Goal: Transaction & Acquisition: Purchase product/service

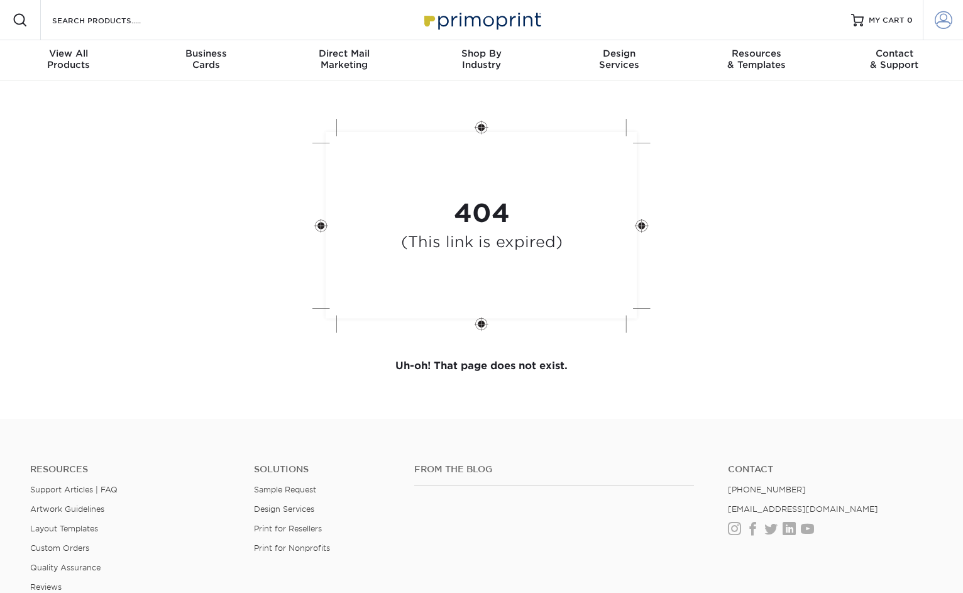
click at [939, 16] on span at bounding box center [943, 20] width 18 height 18
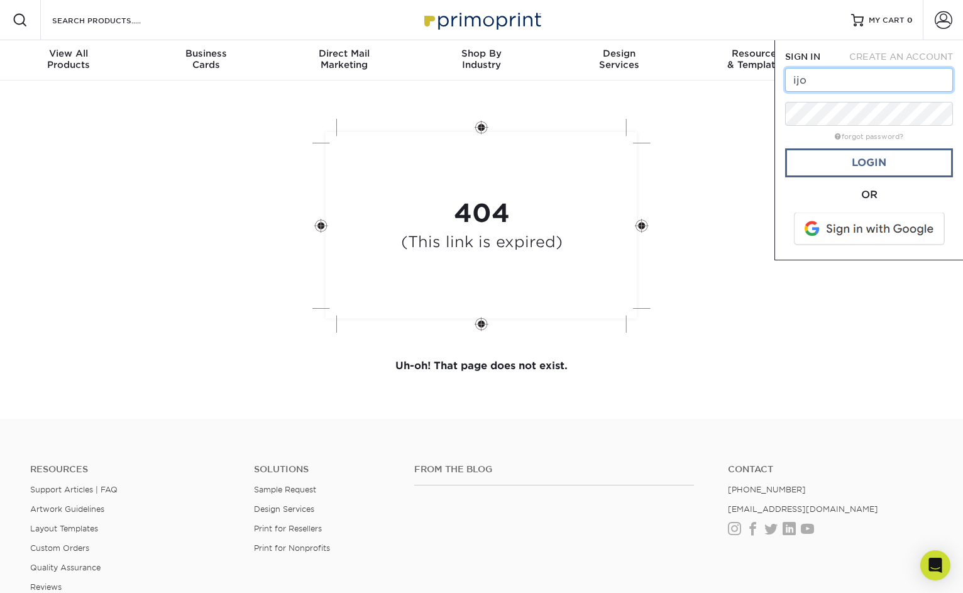
type input "ijosadams@gmail.com"
click at [856, 136] on link "forgot password?" at bounding box center [868, 137] width 68 height 8
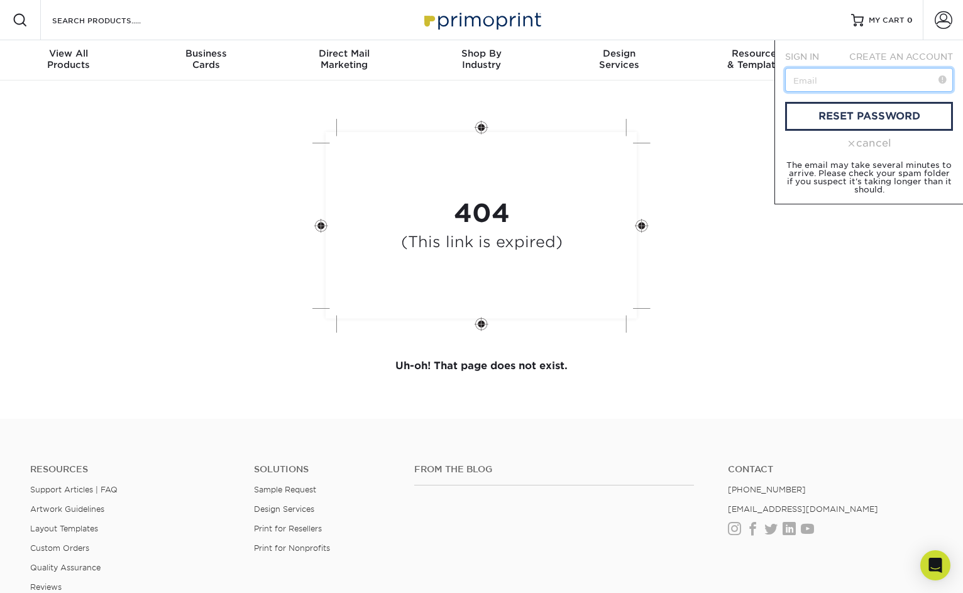
click at [831, 77] on input "text" at bounding box center [869, 80] width 168 height 24
type input "j"
type input "[EMAIL_ADDRESS][DOMAIN_NAME]"
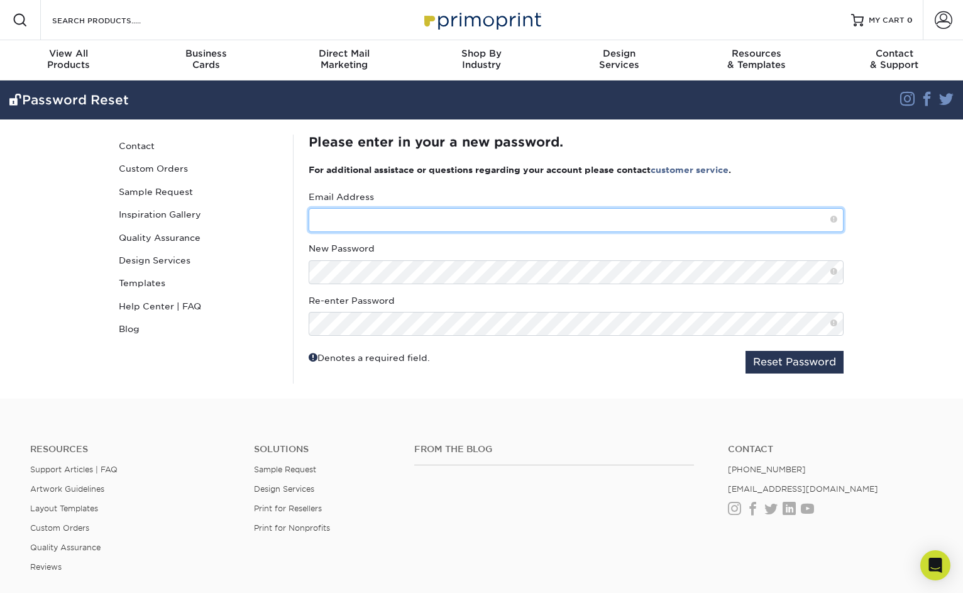
click at [367, 216] on input "text" at bounding box center [576, 220] width 535 height 24
click at [433, 231] on input "ijos" at bounding box center [576, 220] width 535 height 24
type input "ijosadams@gmail.com"
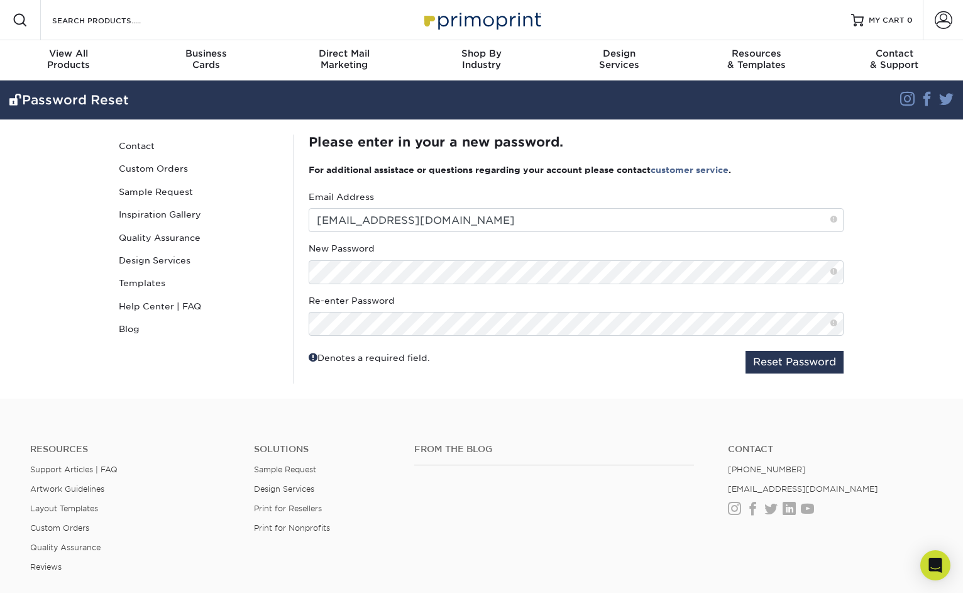
click at [836, 270] on span at bounding box center [833, 271] width 7 height 11
click at [833, 270] on span at bounding box center [833, 271] width 7 height 11
click at [801, 359] on button "Reset Password" at bounding box center [794, 362] width 98 height 23
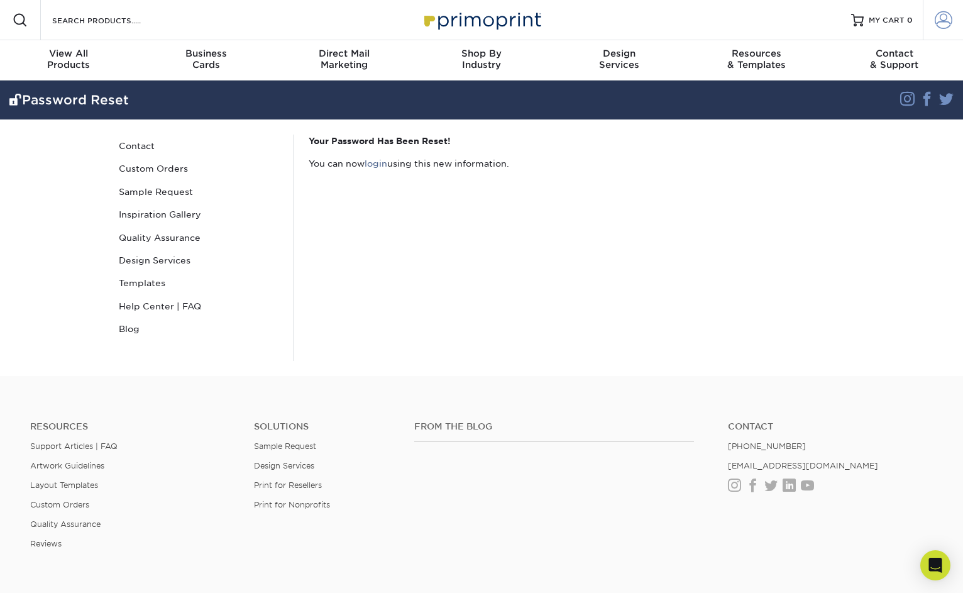
type input "ijosadams@gmail.com"
click at [939, 20] on span at bounding box center [943, 20] width 18 height 18
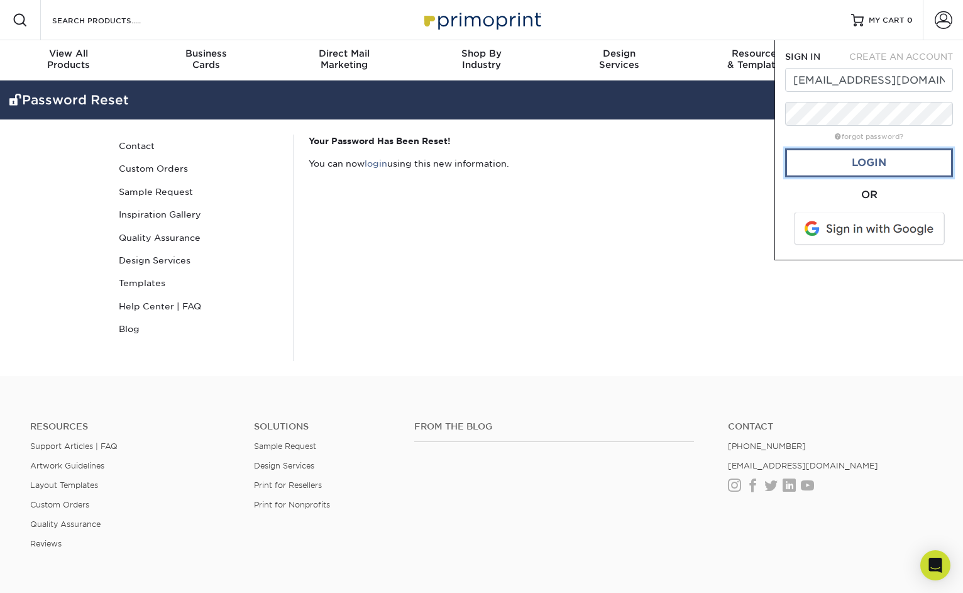
click at [850, 160] on link "Login" at bounding box center [869, 162] width 168 height 29
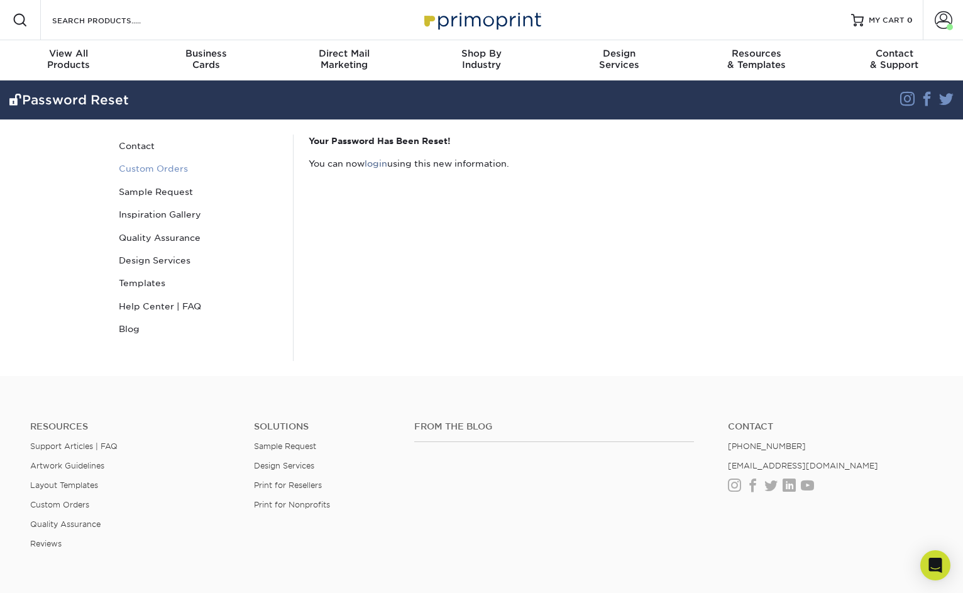
click at [148, 166] on link "Custom Orders" at bounding box center [199, 168] width 170 height 23
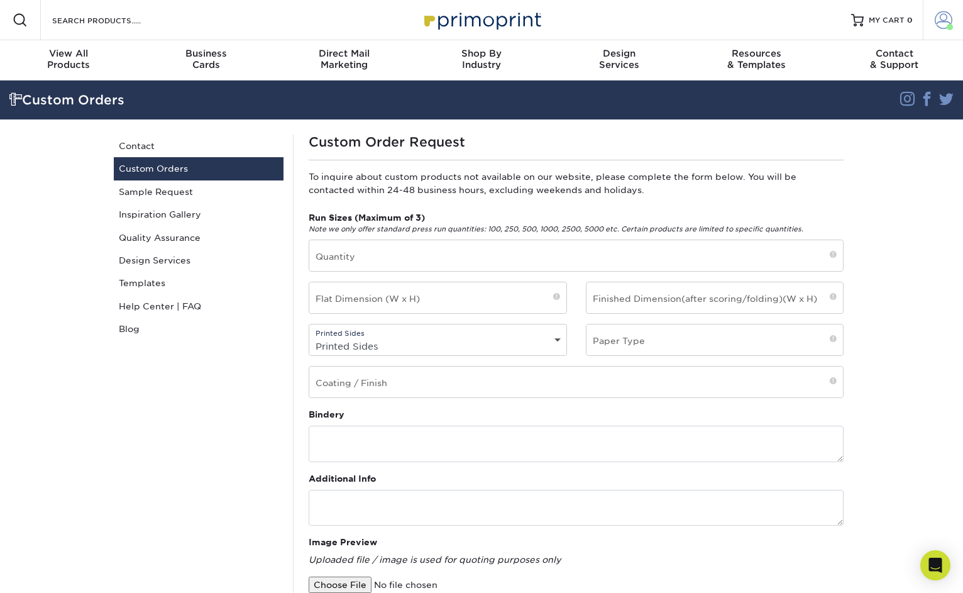
click at [949, 19] on span at bounding box center [943, 20] width 18 height 18
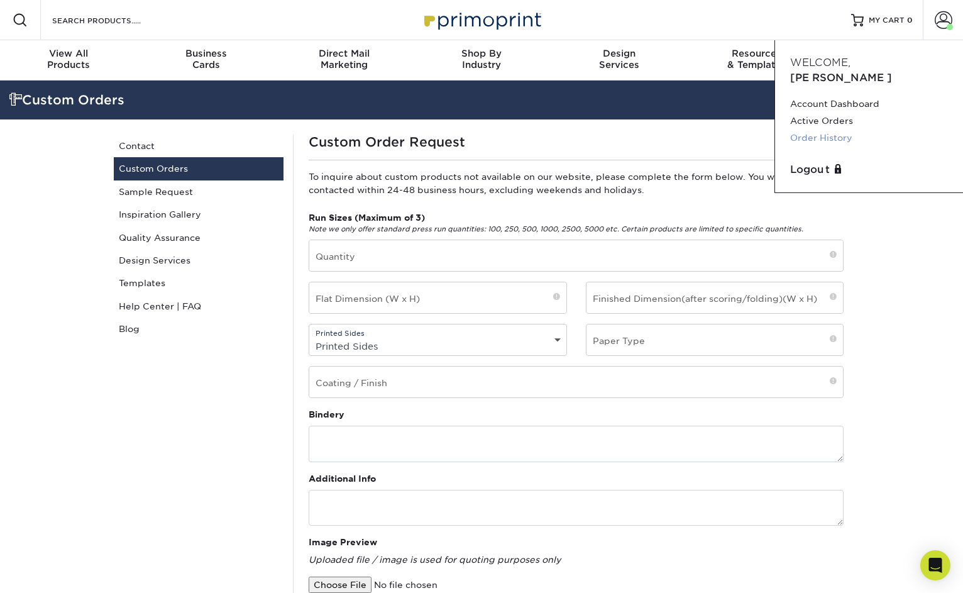
click at [841, 129] on link "Order History" at bounding box center [869, 137] width 158 height 17
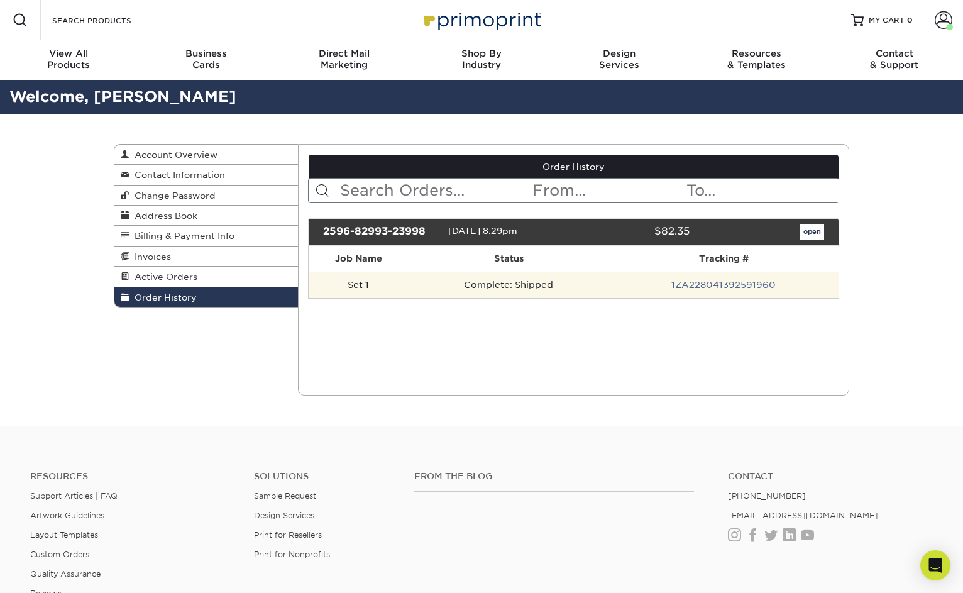
click at [660, 290] on td "1ZA228041392591960" at bounding box center [723, 284] width 230 height 26
click at [625, 290] on td "1ZA228041392591960" at bounding box center [723, 284] width 230 height 26
click at [483, 290] on td "Complete: Shipped" at bounding box center [508, 284] width 200 height 26
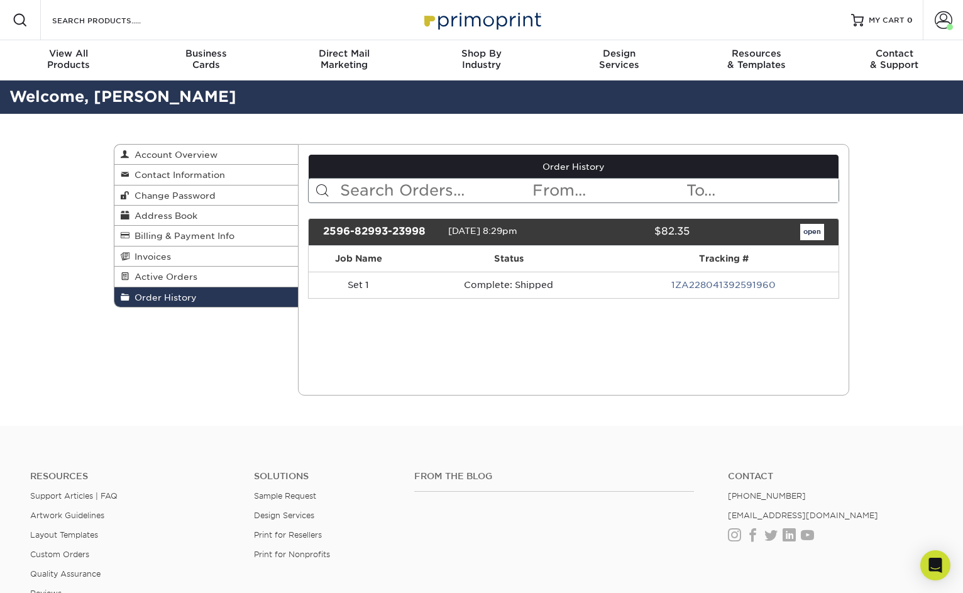
click at [369, 268] on th "Job Name" at bounding box center [359, 259] width 100 height 26
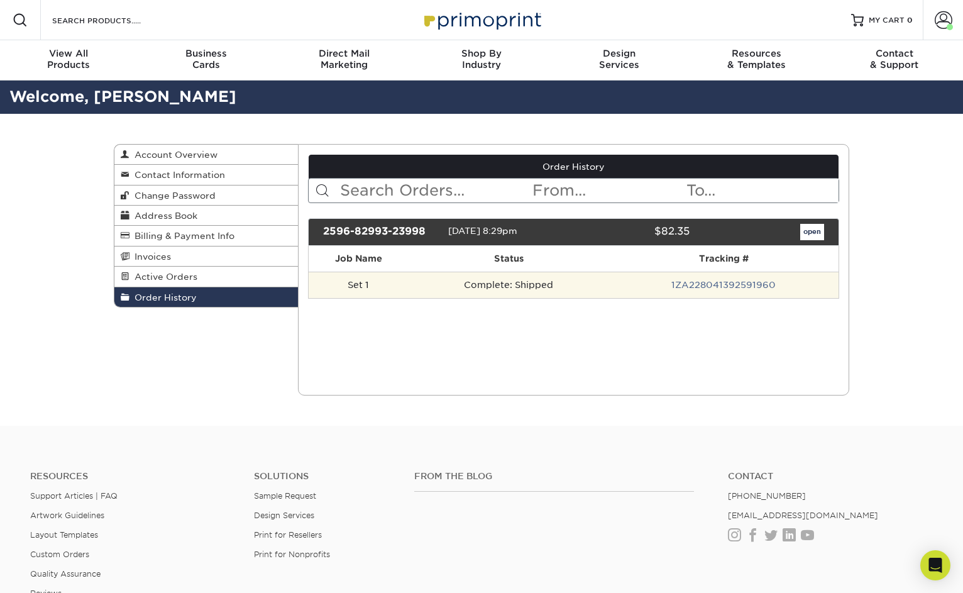
click at [369, 283] on td "Set 1" at bounding box center [359, 284] width 100 height 26
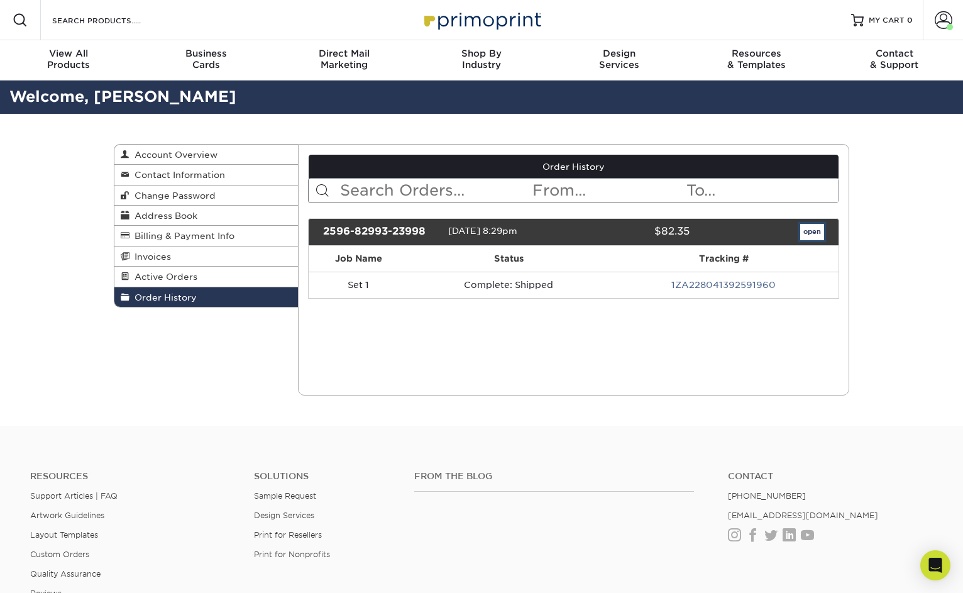
click at [803, 230] on link "open" at bounding box center [812, 232] width 24 height 16
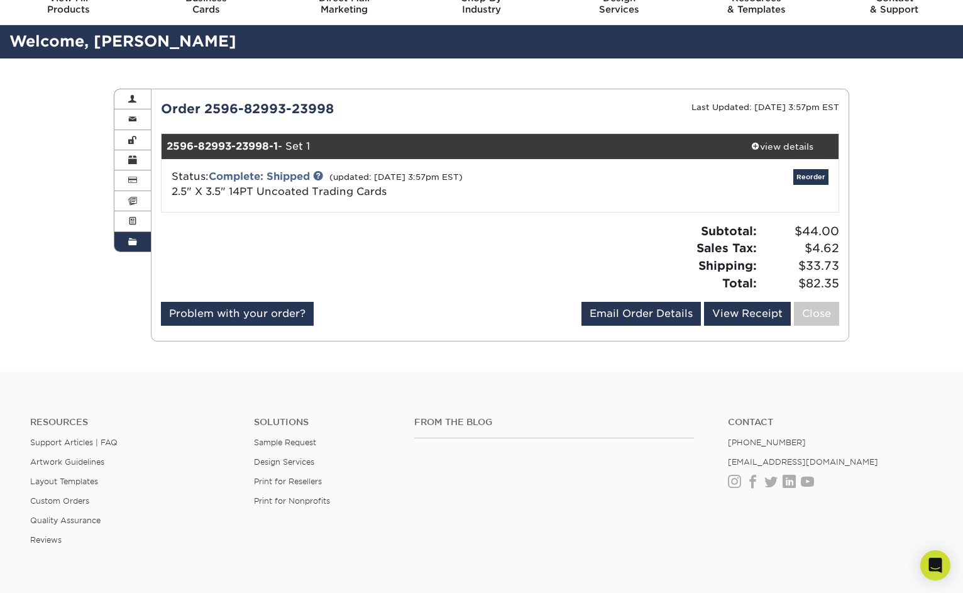
scroll to position [57, 0]
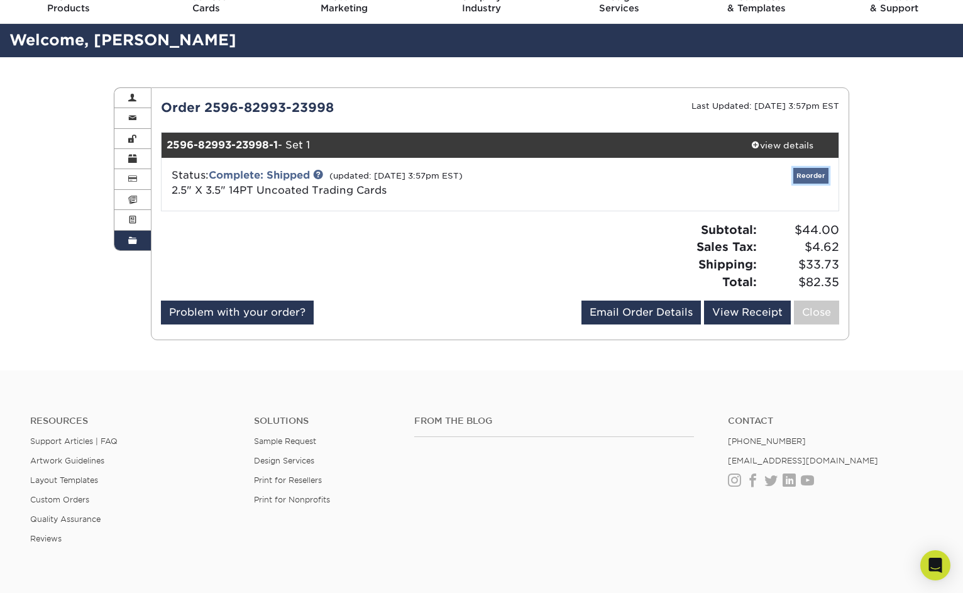
click at [821, 173] on link "Reorder" at bounding box center [810, 176] width 35 height 16
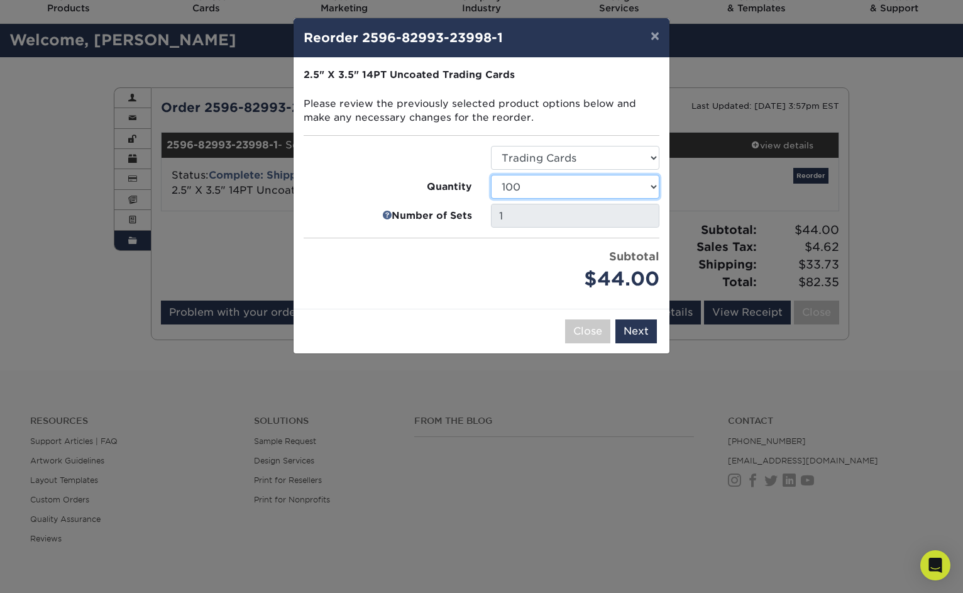
click at [589, 183] on select "100 250 500 1000 2500 5000 10000 15000 20000 25000" at bounding box center [575, 187] width 168 height 24
select select "6237a36b-b046-4ef6-8fed-6cb9c22a5ece"
click at [491, 175] on select "100 250 500 1000 2500 5000 10000 15000 20000 25000" at bounding box center [575, 187] width 168 height 24
click at [642, 331] on button "Next" at bounding box center [635, 331] width 41 height 24
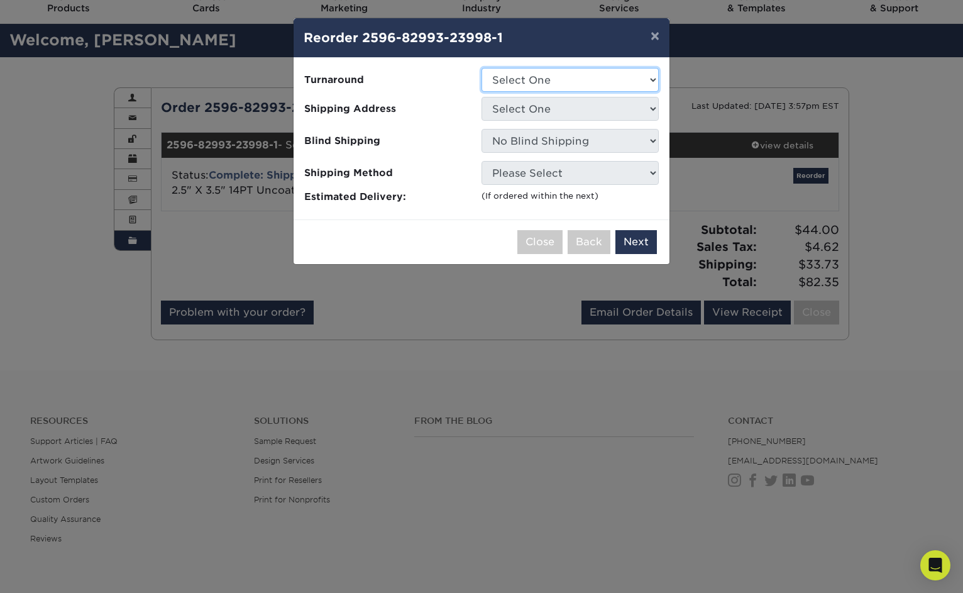
click at [545, 77] on select "Select One 2-4 Business Days 2 Day Next Business Day" at bounding box center [569, 80] width 177 height 24
select select "c6eaf37a-4b1c-4390-b7fe-ada2cd683e17"
click at [481, 68] on select "Select One 2-4 Business Days 2 Day Next Business Day" at bounding box center [569, 80] width 177 height 24
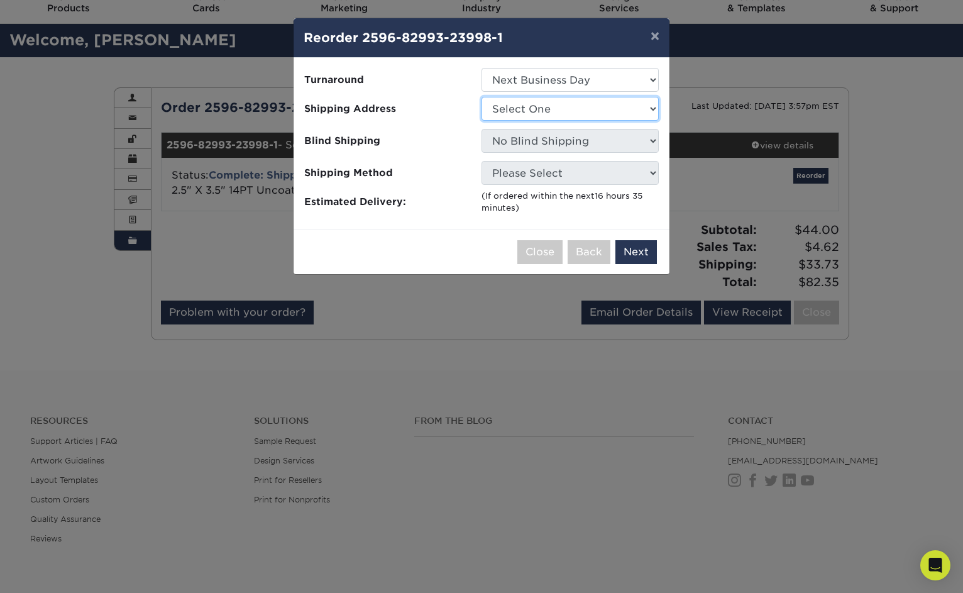
click at [545, 107] on select "Select One Adams House" at bounding box center [569, 109] width 177 height 24
select select "285759"
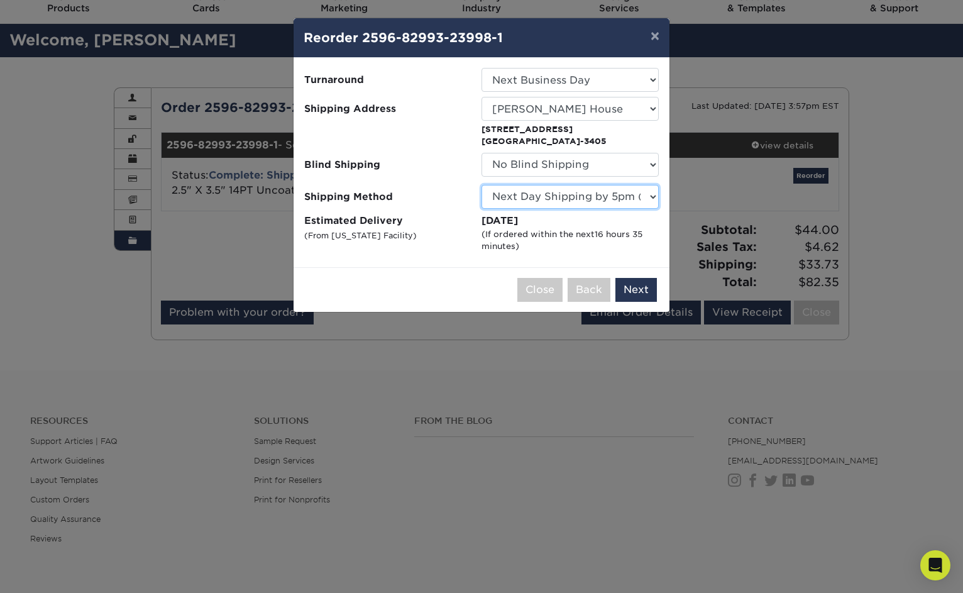
click at [546, 195] on select "Please Select 3 Day Shipping Service (+$17.82) Ground Shipping (+$18.04) 2 Day …" at bounding box center [569, 197] width 177 height 24
click at [481, 185] on select "Please Select 3 Day Shipping Service (+$17.82) Ground Shipping (+$18.04) 2 Day …" at bounding box center [569, 197] width 177 height 24
click at [651, 297] on button "Next" at bounding box center [635, 290] width 41 height 24
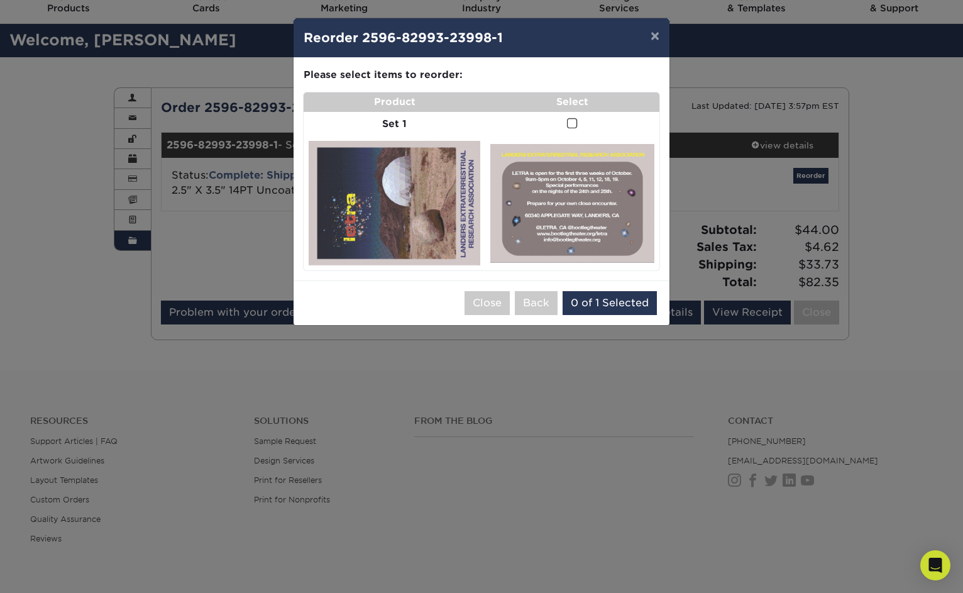
click at [569, 121] on span at bounding box center [572, 123] width 11 height 12
click at [0, 0] on input "checkbox" at bounding box center [0, 0] width 0 height 0
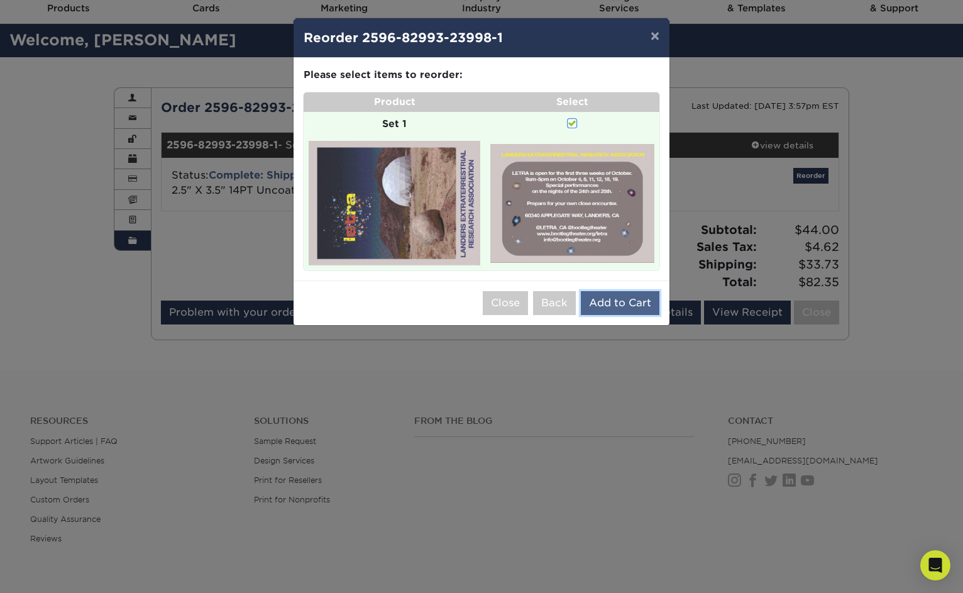
click at [611, 304] on button "Add to Cart" at bounding box center [620, 303] width 79 height 24
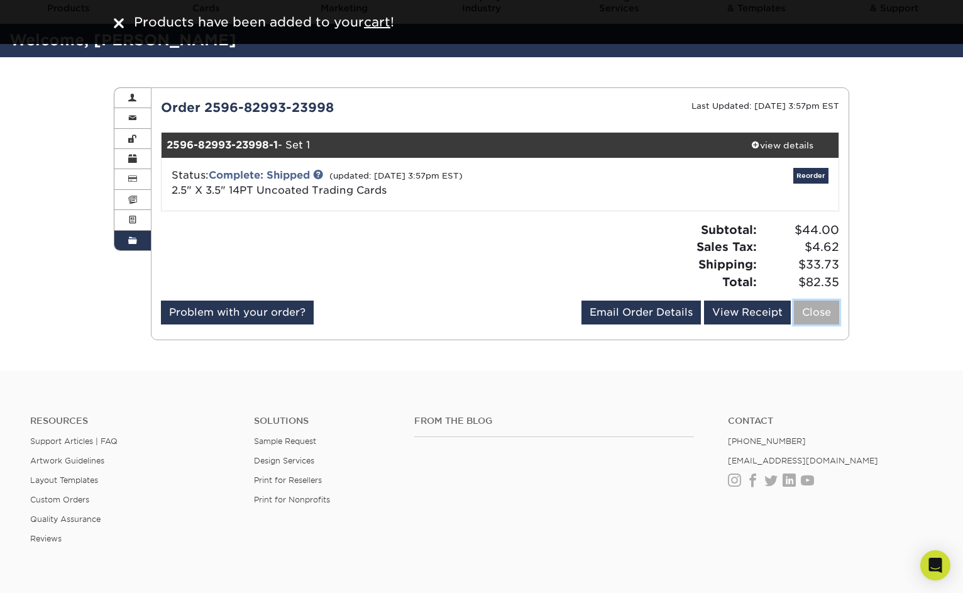
click at [807, 310] on link "Close" at bounding box center [816, 312] width 45 height 24
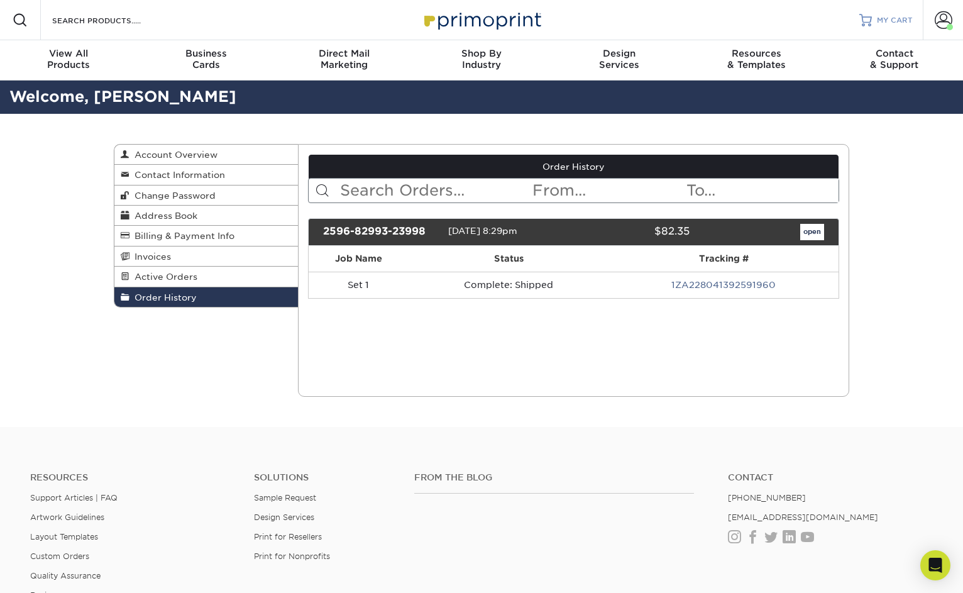
click at [882, 11] on link "MY CART" at bounding box center [885, 20] width 53 height 40
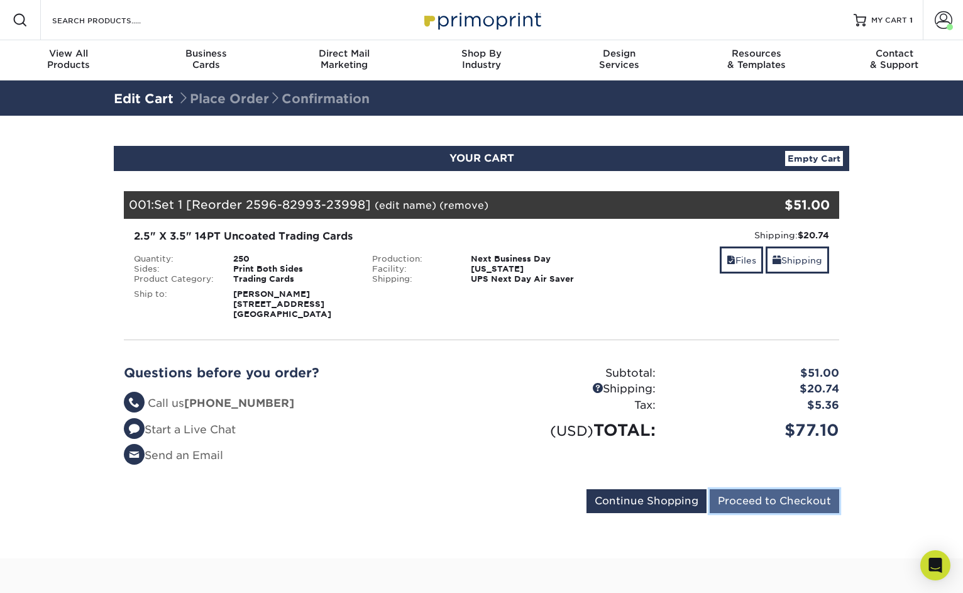
click at [757, 493] on input "Proceed to Checkout" at bounding box center [773, 501] width 129 height 24
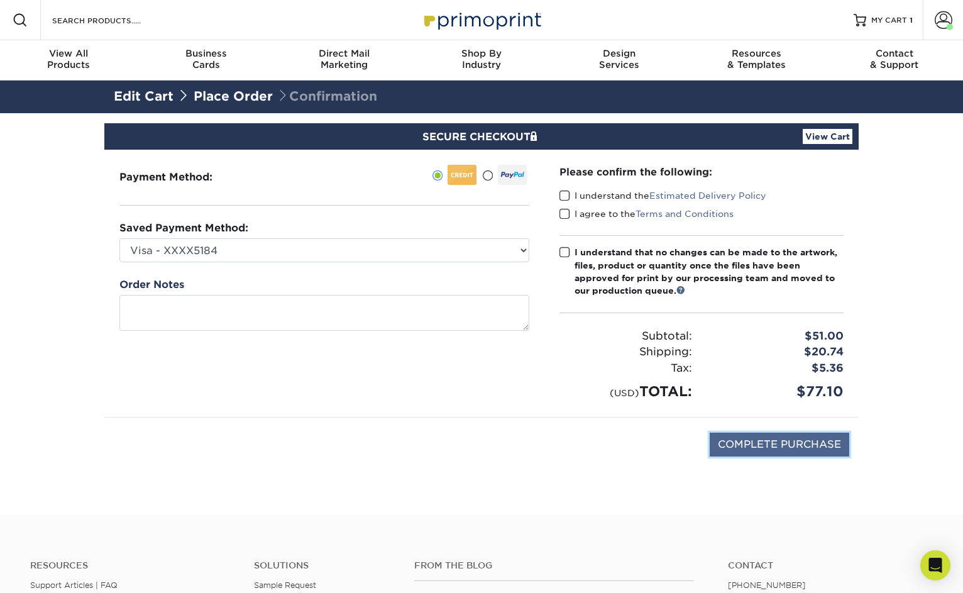
click at [749, 445] on input "COMPLETE PURCHASE" at bounding box center [778, 444] width 139 height 24
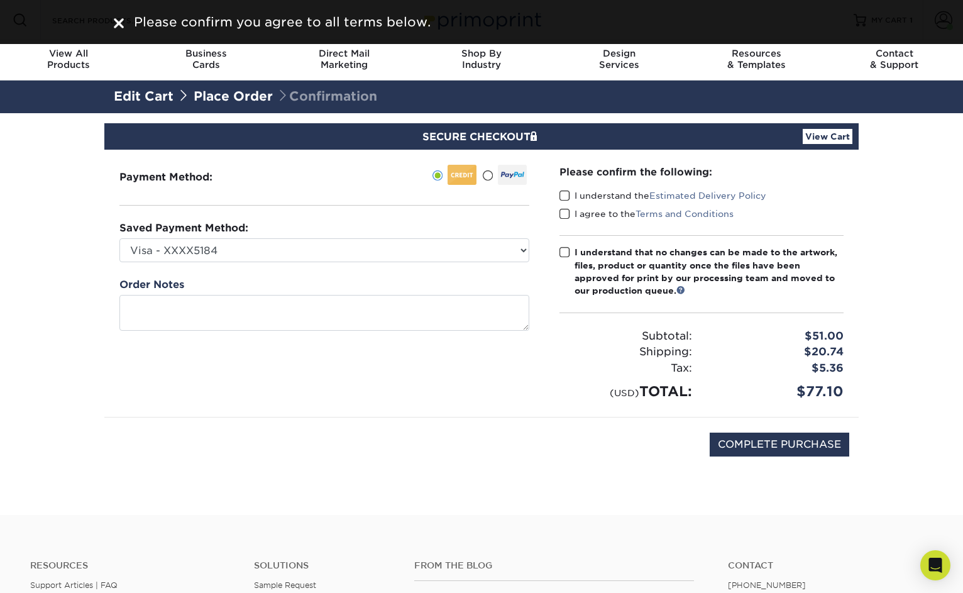
click at [569, 185] on div "Please confirm the following: I understand the Estimated Delivery Policy I agre…" at bounding box center [701, 283] width 284 height 237
click at [569, 217] on span at bounding box center [564, 214] width 11 height 12
click at [0, 0] on input "I agree to the Terms and Conditions" at bounding box center [0, 0] width 0 height 0
click at [565, 182] on div "Please confirm the following: I understand the Estimated Delivery Policy I agre…" at bounding box center [701, 283] width 284 height 237
click at [565, 195] on span at bounding box center [564, 196] width 11 height 12
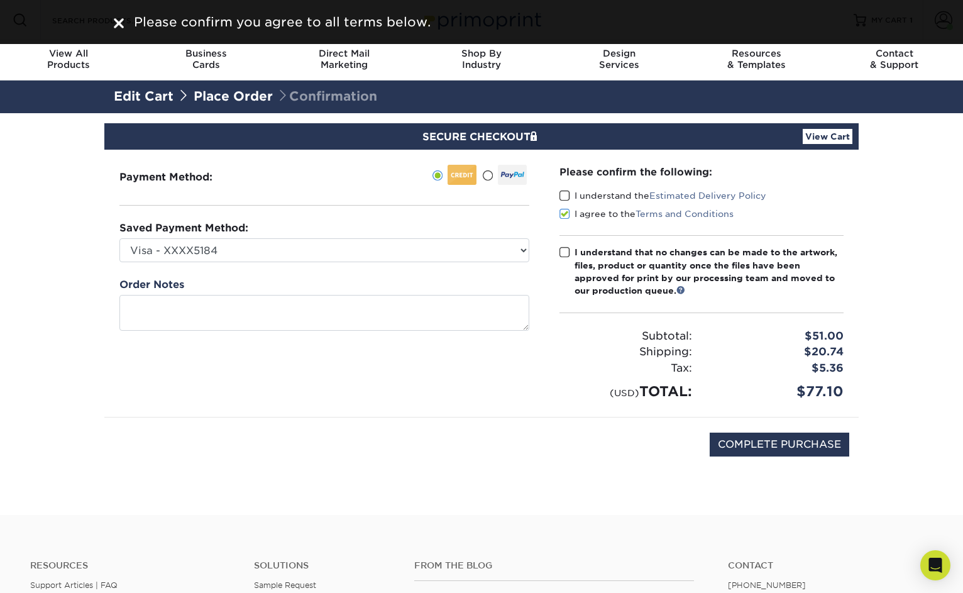
click at [0, 0] on input "I understand the Estimated Delivery Policy" at bounding box center [0, 0] width 0 height 0
click at [565, 247] on span at bounding box center [564, 252] width 11 height 12
click at [0, 0] on input "I understand that no changes can be made to the artwork, files, product or quan…" at bounding box center [0, 0] width 0 height 0
click at [736, 427] on div "COMPLETE PURCHASE" at bounding box center [481, 450] width 735 height 67
click at [735, 432] on input "COMPLETE PURCHASE" at bounding box center [778, 444] width 139 height 24
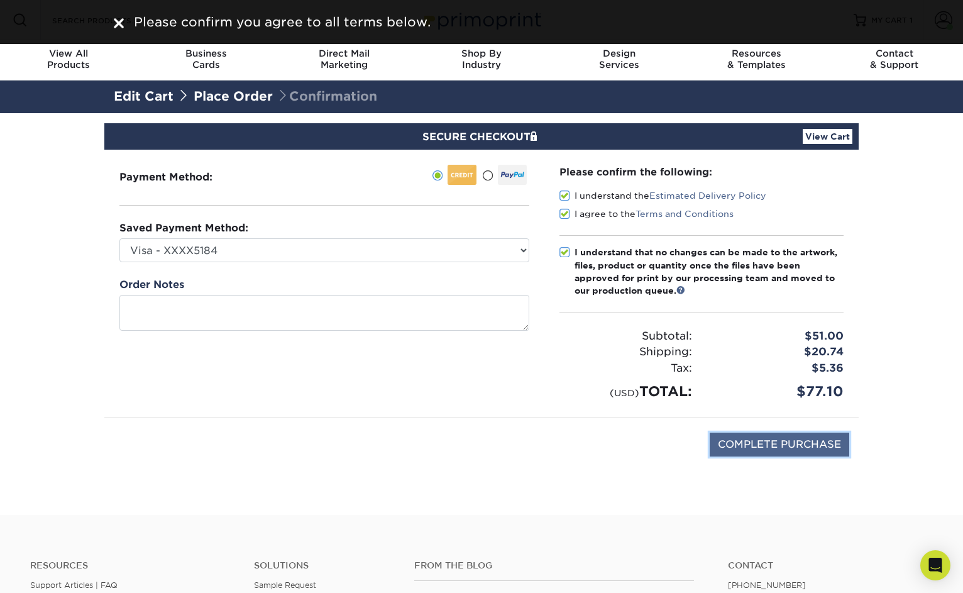
type input "PROCESSING, PLEASE WAIT..."
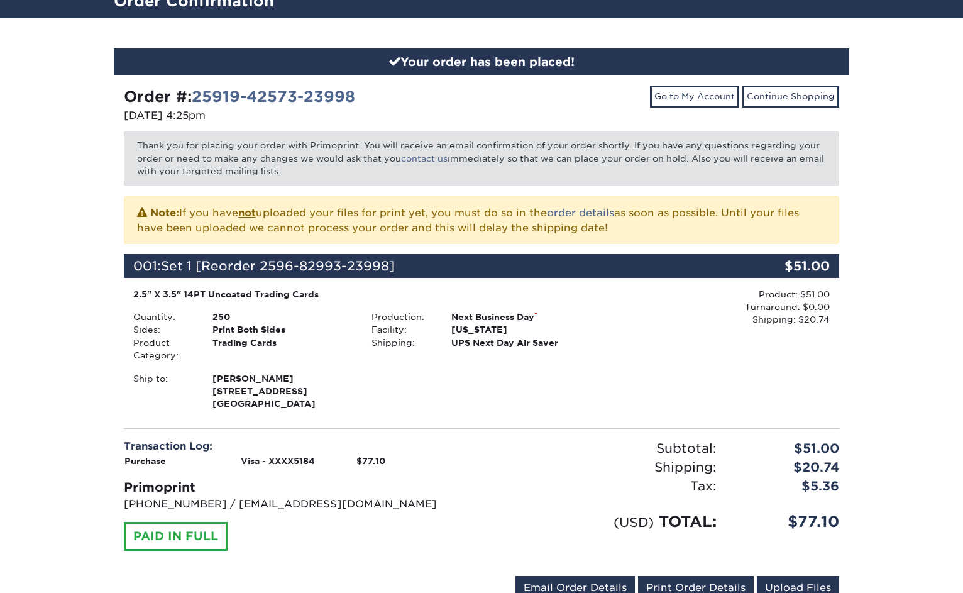
scroll to position [84, 0]
